Goal: Task Accomplishment & Management: Manage account settings

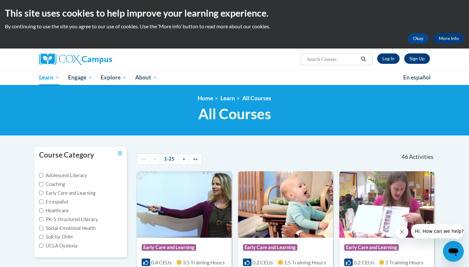
click at [422, 60] on link "Sign Up" at bounding box center [417, 58] width 26 height 10
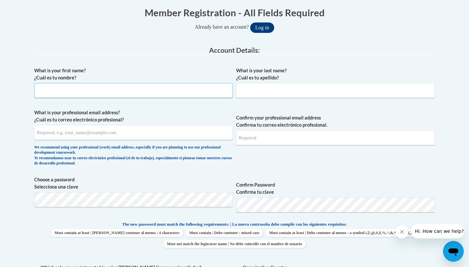
scroll to position [128, 0]
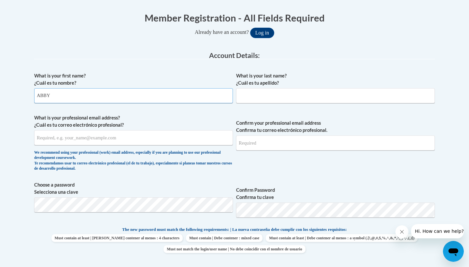
type input "ABBY"
type input "GARCIA"
type input "ABBY.ADIELLE@GMAIL.COM"
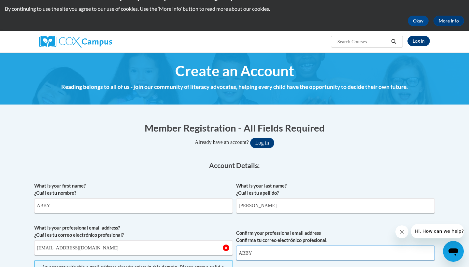
scroll to position [0, 0]
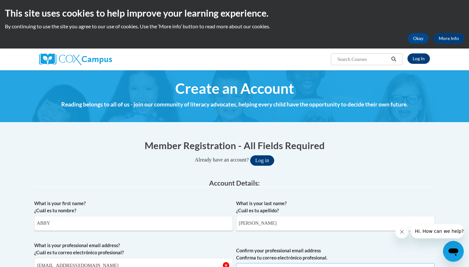
type input "ABBY"
click at [420, 59] on link "Log In" at bounding box center [419, 58] width 22 height 10
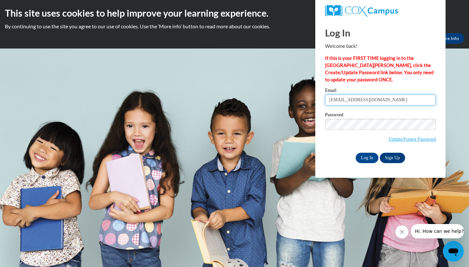
type input "ABBY.ADIELLE@GMAIL.COM"
click at [393, 143] on span "Update/Forgot Password" at bounding box center [380, 132] width 111 height 27
click at [394, 139] on link "Update/Forgot Password" at bounding box center [412, 138] width 47 height 5
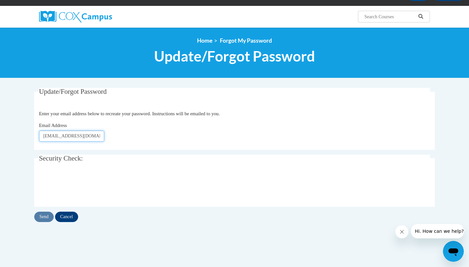
scroll to position [49, 0]
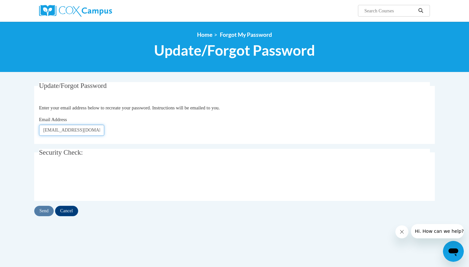
type input "ABBY.ADIELLE@GMAIL.COM"
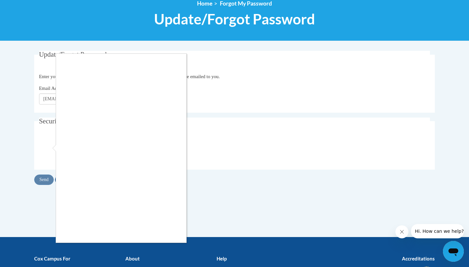
scroll to position [88, 0]
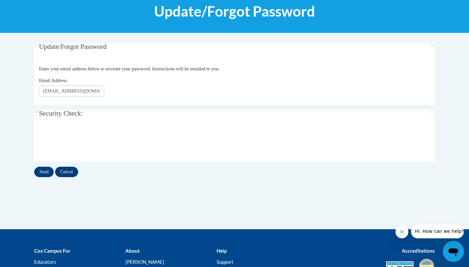
click at [48, 170] on input "Send" at bounding box center [44, 172] width 20 height 10
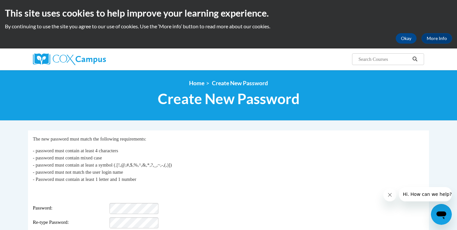
click at [132, 112] on body "This site uses cookies to help improve your learning experience. By continuing …" at bounding box center [228, 213] width 457 height 426
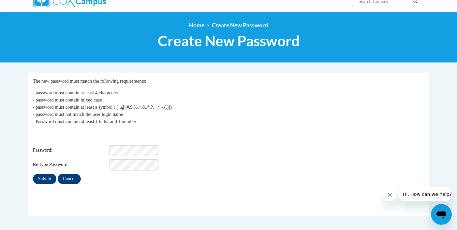
scroll to position [67, 0]
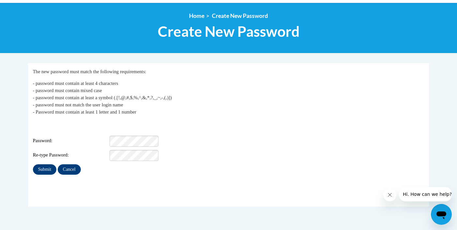
click at [51, 165] on input "Submit" at bounding box center [44, 170] width 23 height 10
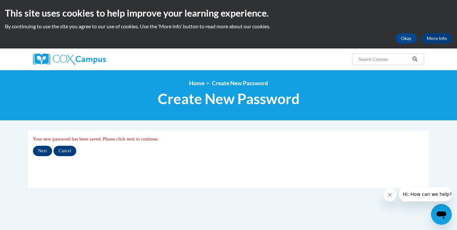
click at [44, 151] on input "Next" at bounding box center [42, 151] width 19 height 10
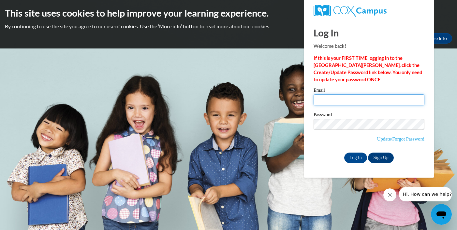
type input "[EMAIL_ADDRESS][DOMAIN_NAME]"
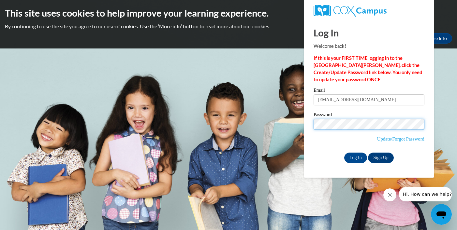
click at [355, 157] on input "Log In" at bounding box center [355, 158] width 23 height 10
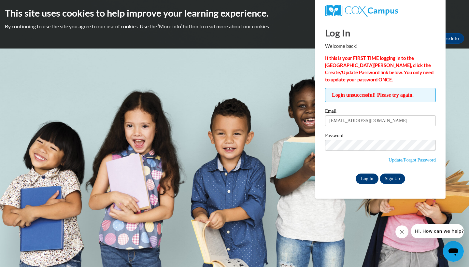
click at [372, 174] on input "Log In" at bounding box center [367, 179] width 23 height 10
click at [410, 102] on span "Login unsuccessful! Please try again." at bounding box center [380, 95] width 111 height 14
click at [404, 160] on link "Update/Forgot Password" at bounding box center [412, 159] width 47 height 5
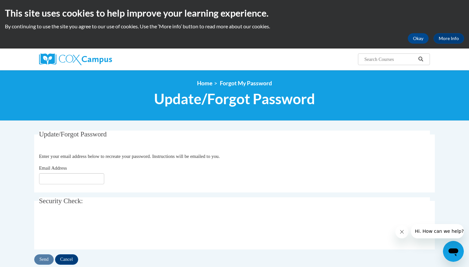
click at [70, 175] on input "Email Address" at bounding box center [71, 178] width 65 height 11
type input "abby.adielle@gmail.com"
click at [110, 171] on div "Email Address abby.adielle@gmail.com" at bounding box center [234, 175] width 391 height 20
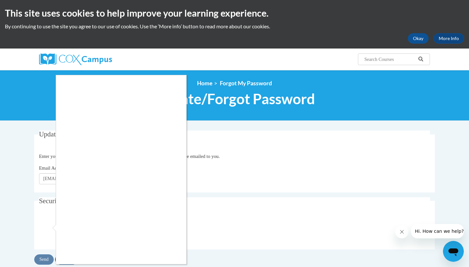
click at [187, 256] on div at bounding box center [234, 133] width 469 height 267
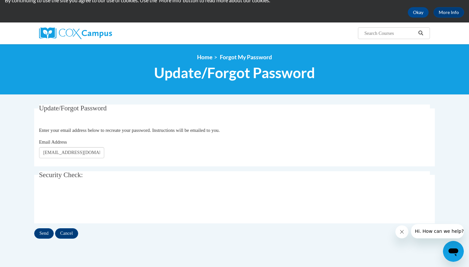
scroll to position [33, 0]
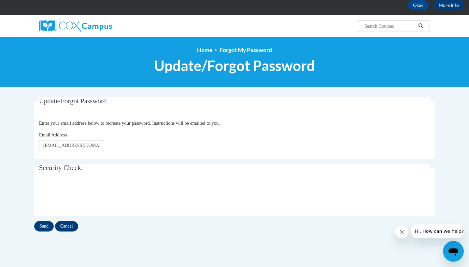
click at [49, 216] on div "Update/Forgot Password Please enter your email address Enter your email address…" at bounding box center [234, 164] width 401 height 134
click at [47, 229] on input "Send" at bounding box center [44, 226] width 20 height 10
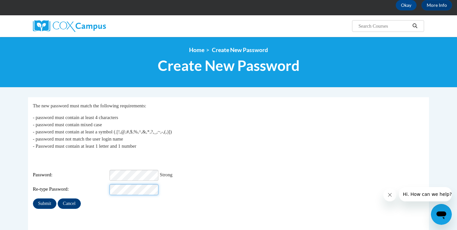
scroll to position [52, 0]
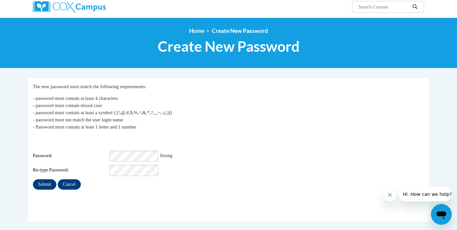
click at [43, 179] on input "Submit" at bounding box center [44, 184] width 23 height 10
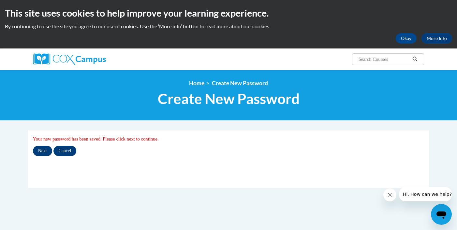
click at [42, 151] on input "Next" at bounding box center [42, 151] width 19 height 10
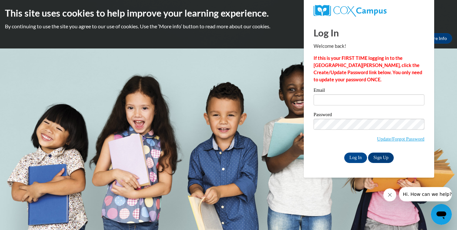
click at [345, 102] on input "Email" at bounding box center [368, 99] width 111 height 11
type input "[EMAIL_ADDRESS][DOMAIN_NAME]"
click at [351, 159] on input "Log In" at bounding box center [355, 158] width 23 height 10
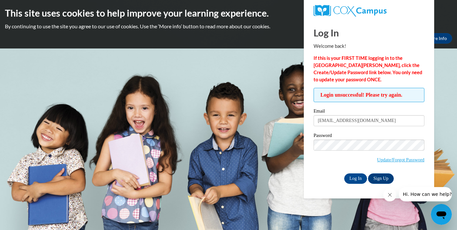
click at [379, 107] on div "Login unsuccessful! Please try again. Please enter your email! Please enter you…" at bounding box center [368, 136] width 111 height 96
click at [361, 174] on input "Log In" at bounding box center [355, 179] width 23 height 10
